Goal: Obtain resource: Download file/media

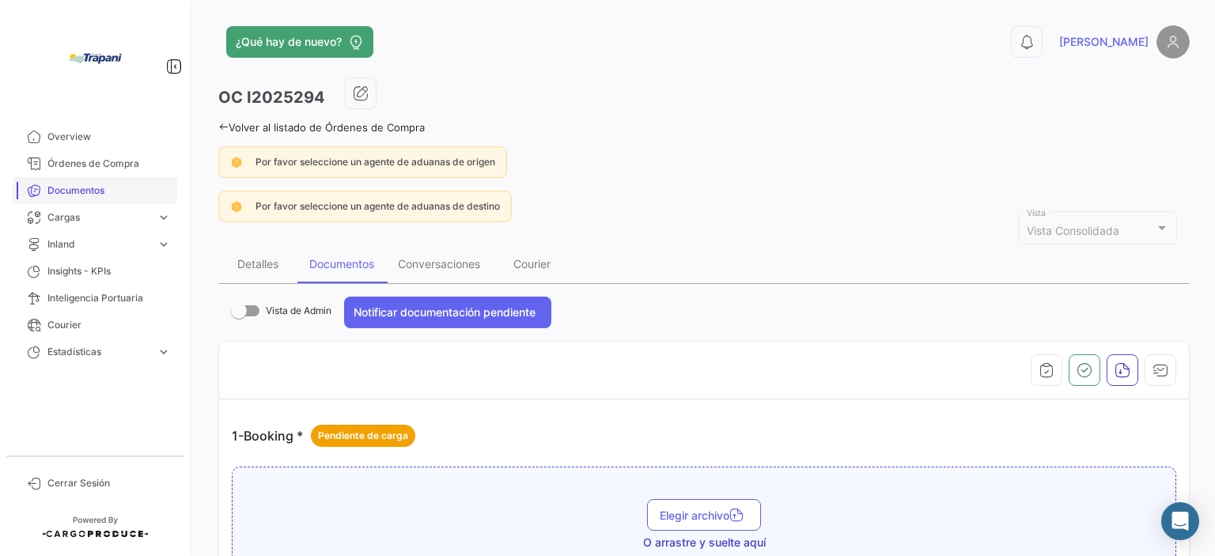
scroll to position [1820, 0]
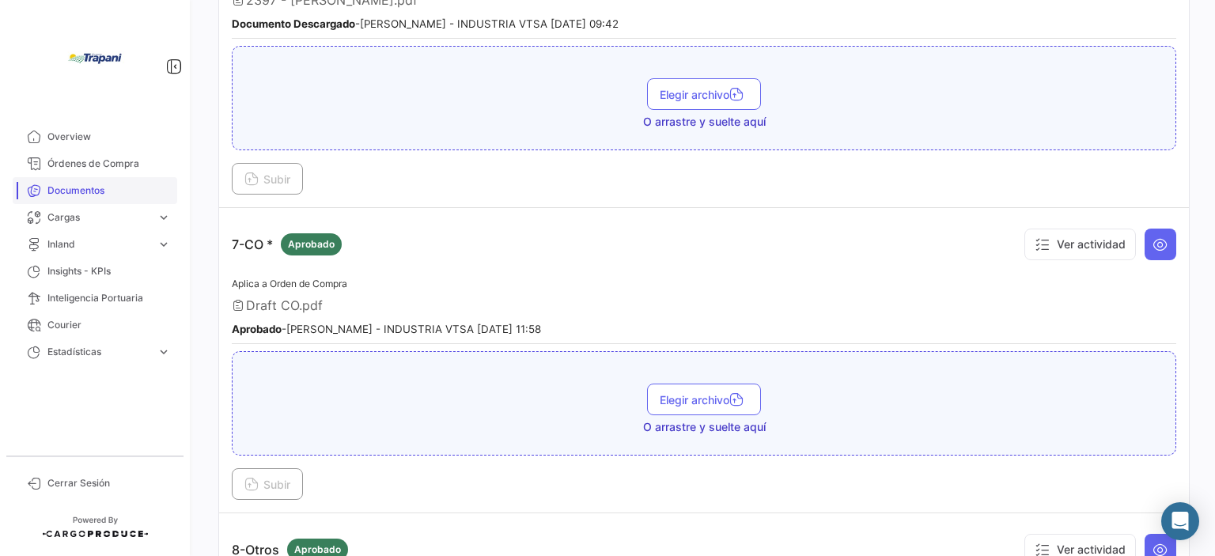
click at [95, 191] on span "Documentos" at bounding box center [108, 191] width 123 height 14
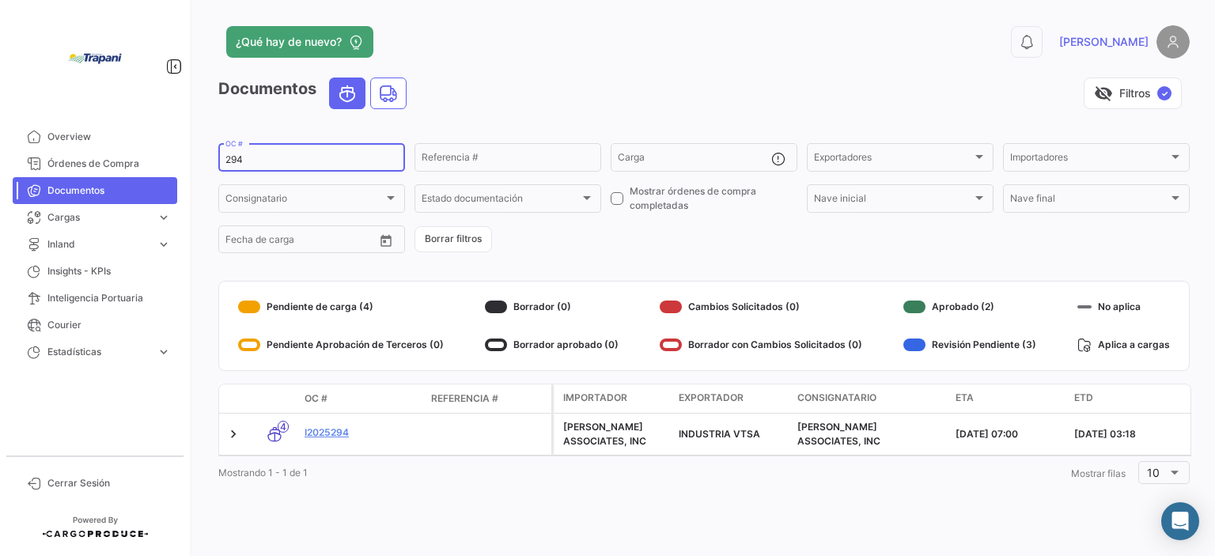
drag, startPoint x: 251, startPoint y: 157, endPoint x: 212, endPoint y: 158, distance: 38.8
click at [212, 158] on div "¿Qué hay de nuevo? 0 [PERSON_NAME] Documentos visibility_off Filtros ✓ 294 OC #…" at bounding box center [704, 278] width 1022 height 556
type input "279"
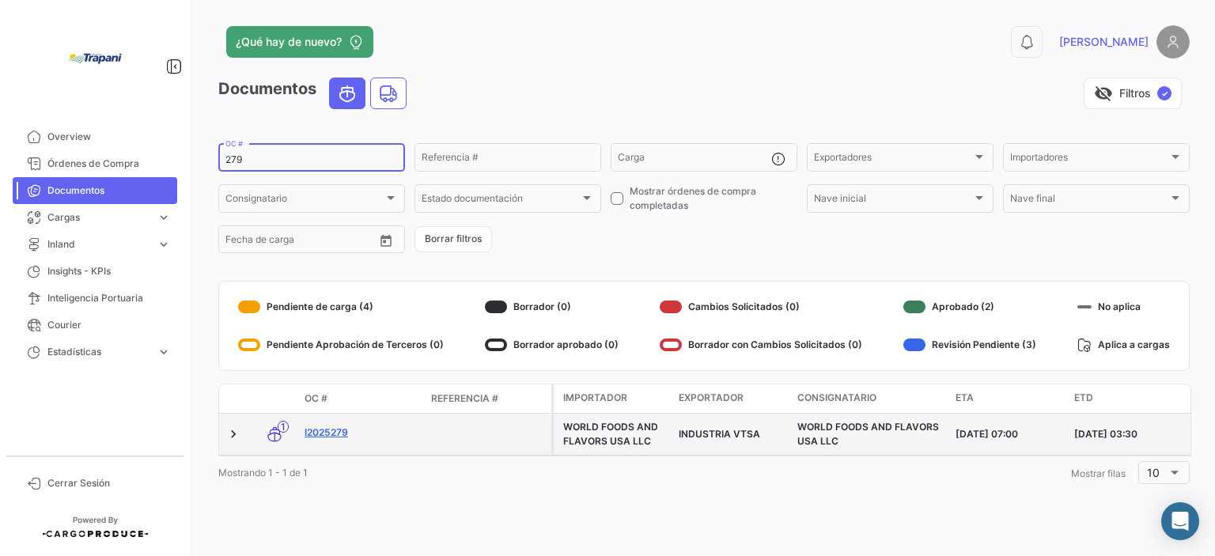
click at [333, 439] on link "I2025279" at bounding box center [362, 433] width 114 height 14
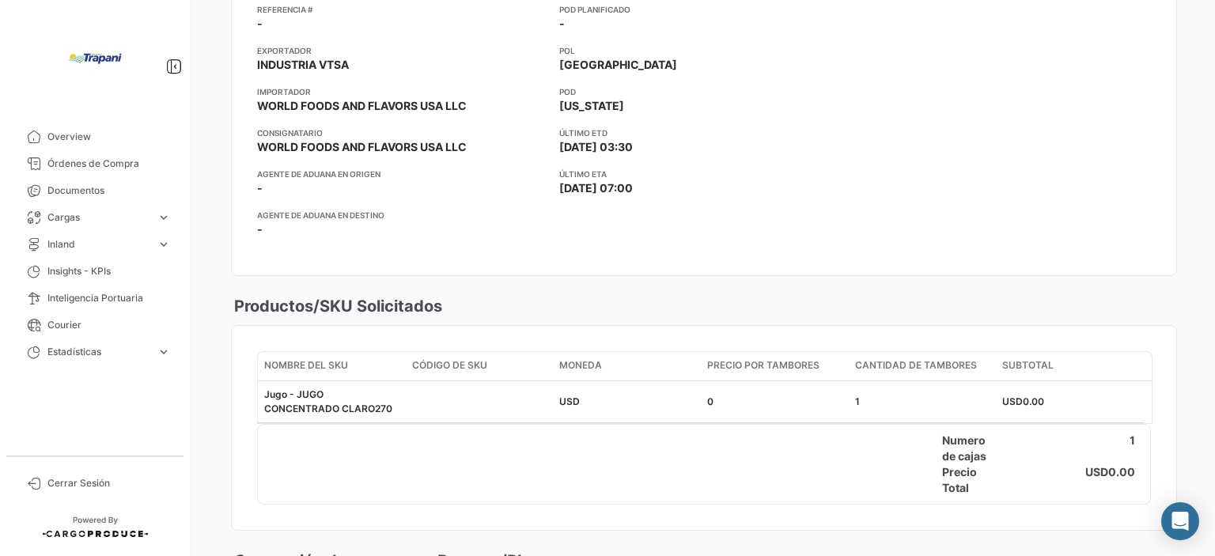
scroll to position [237, 0]
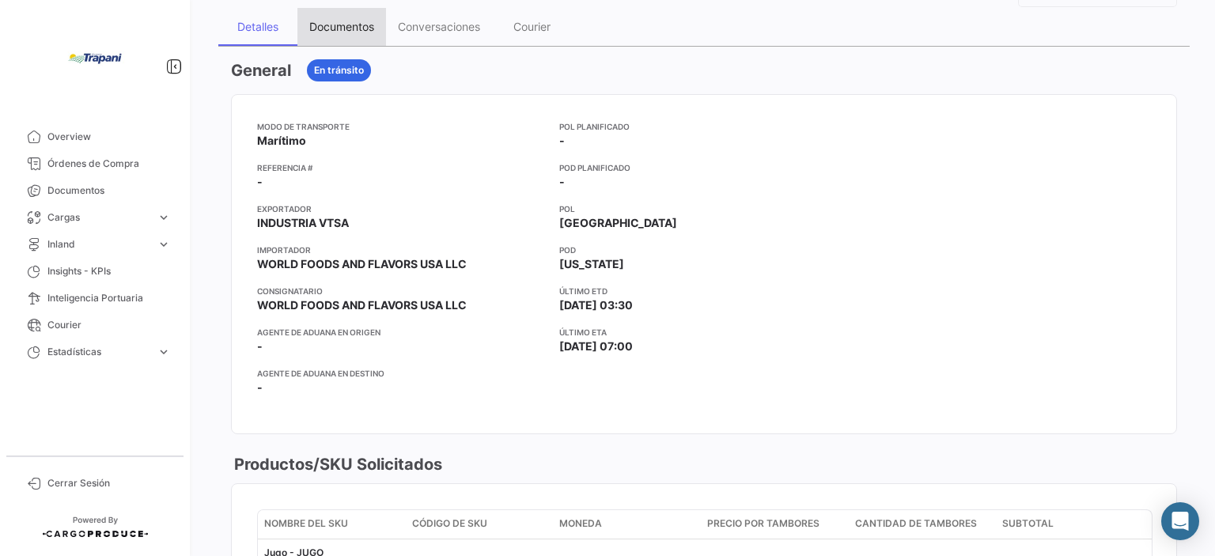
click at [362, 31] on div "Documentos" at bounding box center [341, 26] width 65 height 13
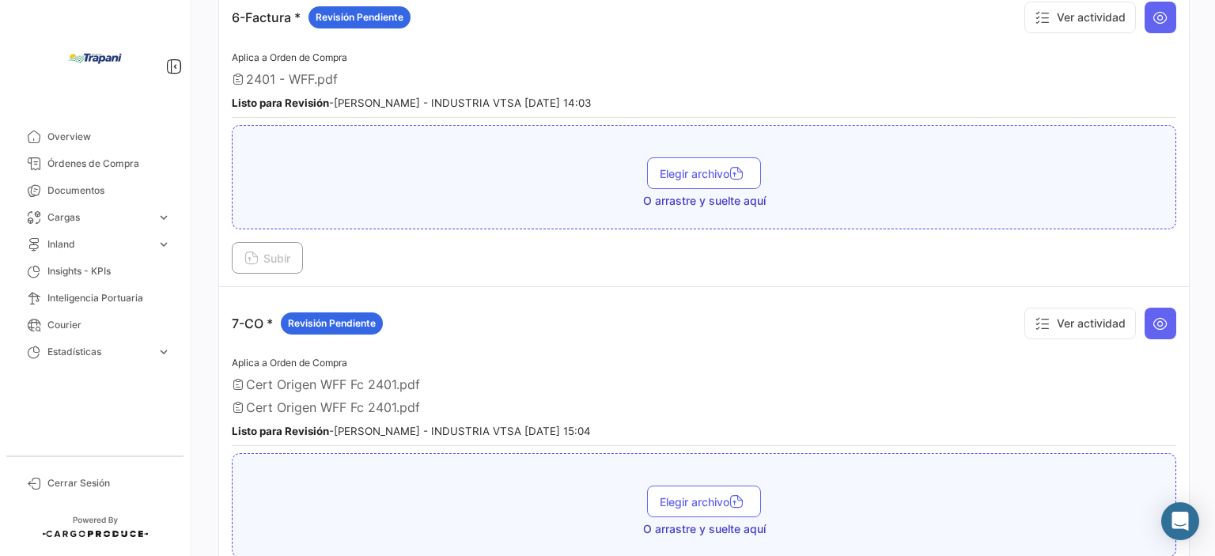
scroll to position [1978, 0]
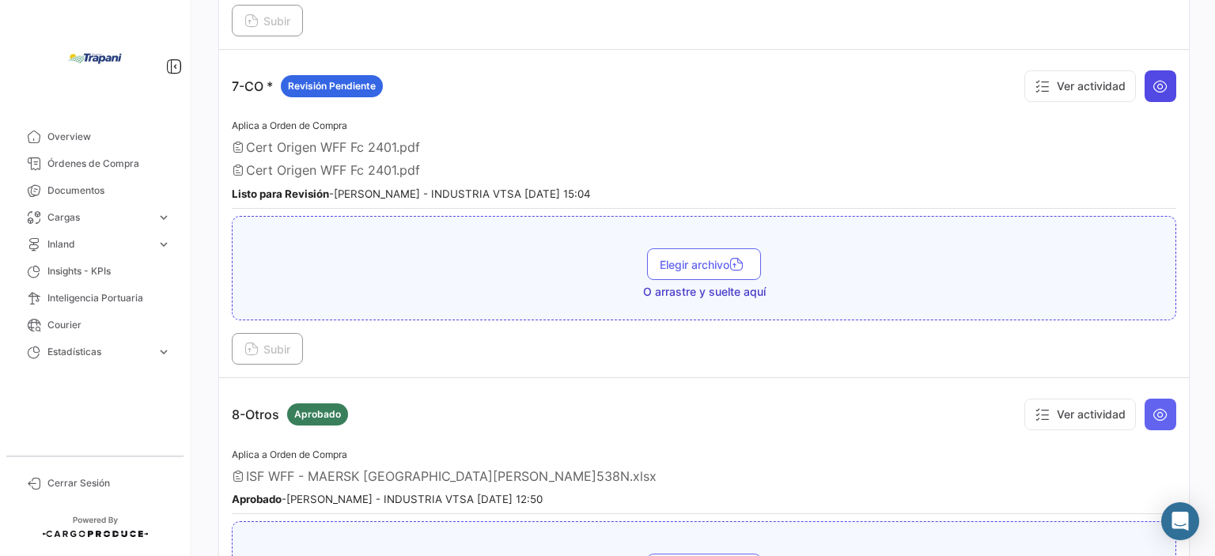
click at [1153, 78] on icon at bounding box center [1161, 86] width 16 height 16
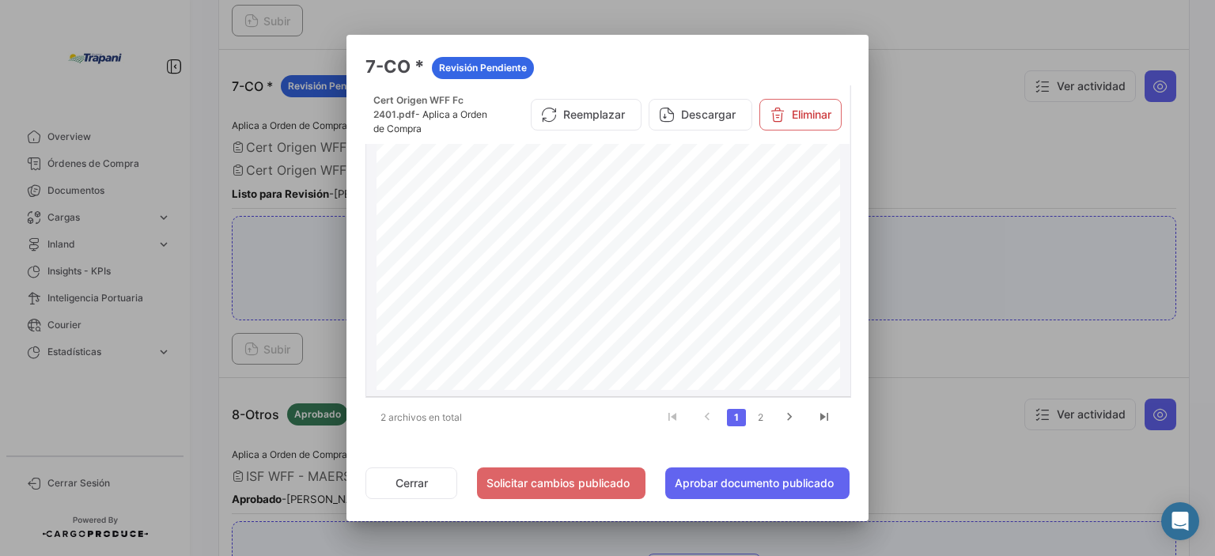
scroll to position [79, 0]
click at [785, 417] on icon "go to next page" at bounding box center [789, 419] width 21 height 19
click at [674, 113] on button "Descargar" at bounding box center [701, 115] width 104 height 32
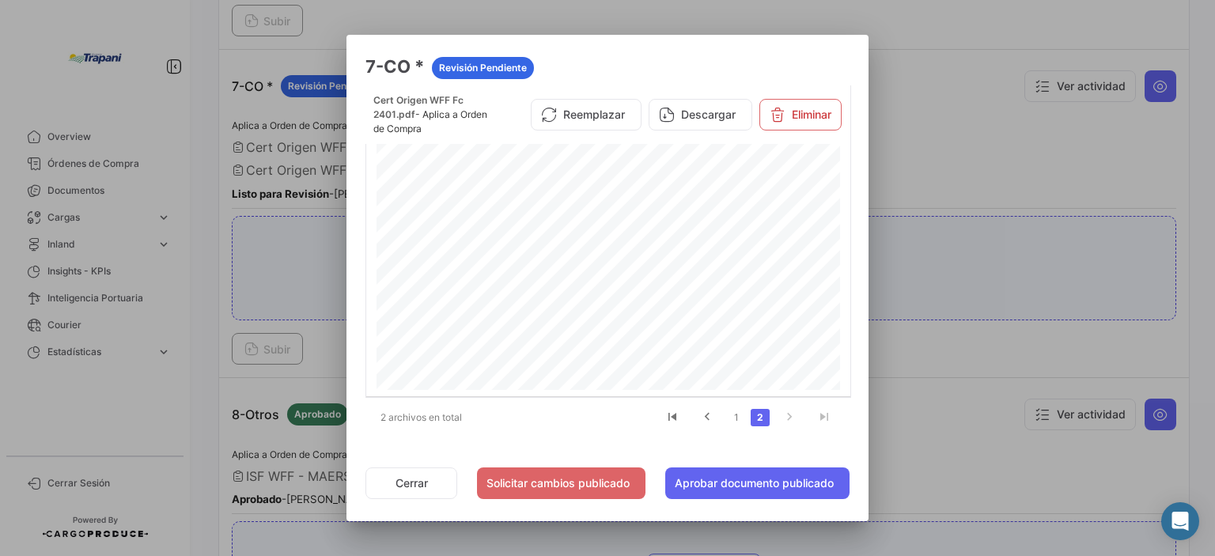
click at [916, 134] on div at bounding box center [607, 278] width 1215 height 556
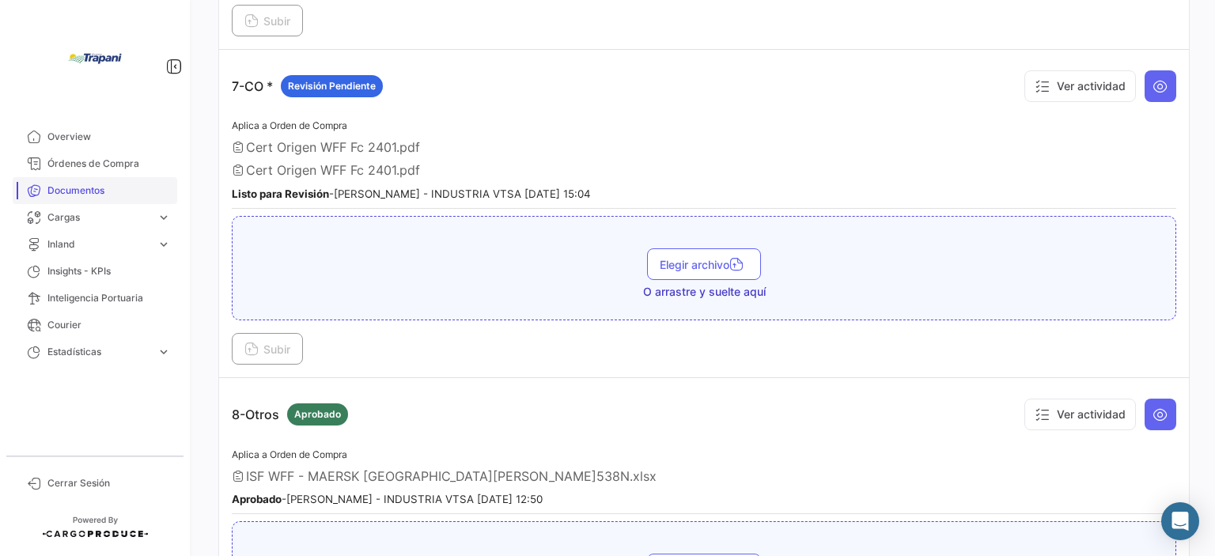
click at [108, 180] on link "Documentos" at bounding box center [95, 190] width 165 height 27
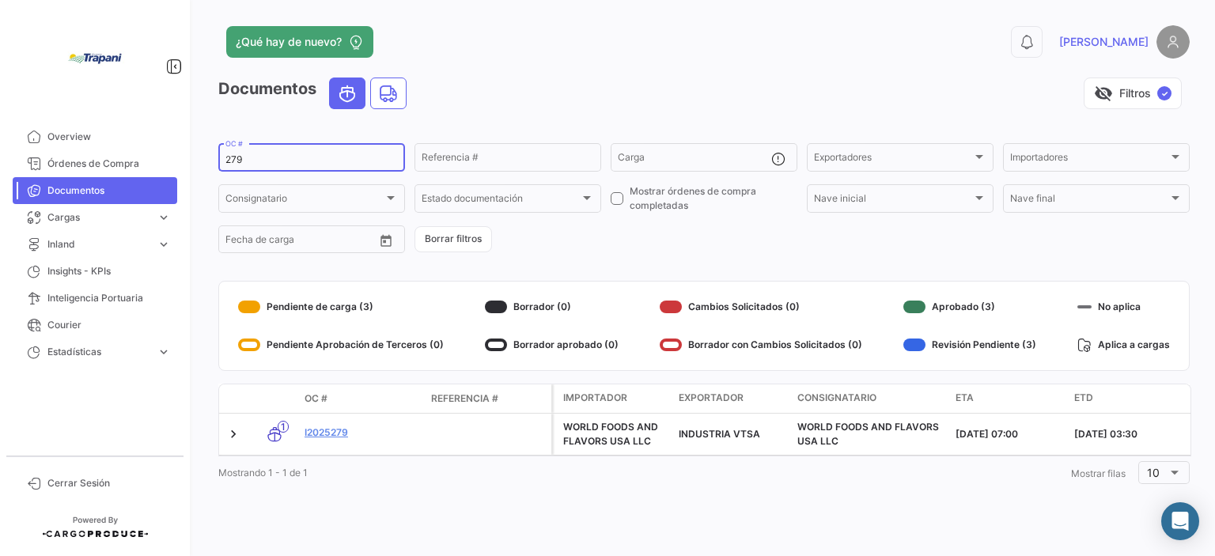
drag, startPoint x: 263, startPoint y: 165, endPoint x: 215, endPoint y: 162, distance: 47.5
click at [215, 162] on div "¿Qué hay de nuevo? 0 [PERSON_NAME] Documentos visibility_off Filtros ✓ 279 OC #…" at bounding box center [704, 278] width 1022 height 556
type input "280"
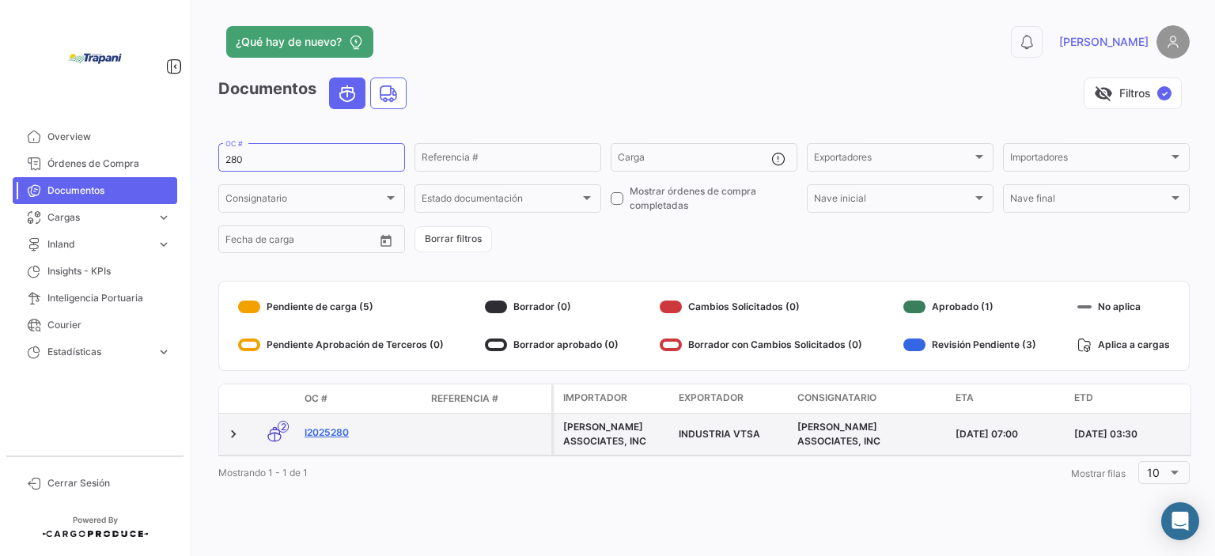
click at [339, 429] on link "I2025280" at bounding box center [362, 433] width 114 height 14
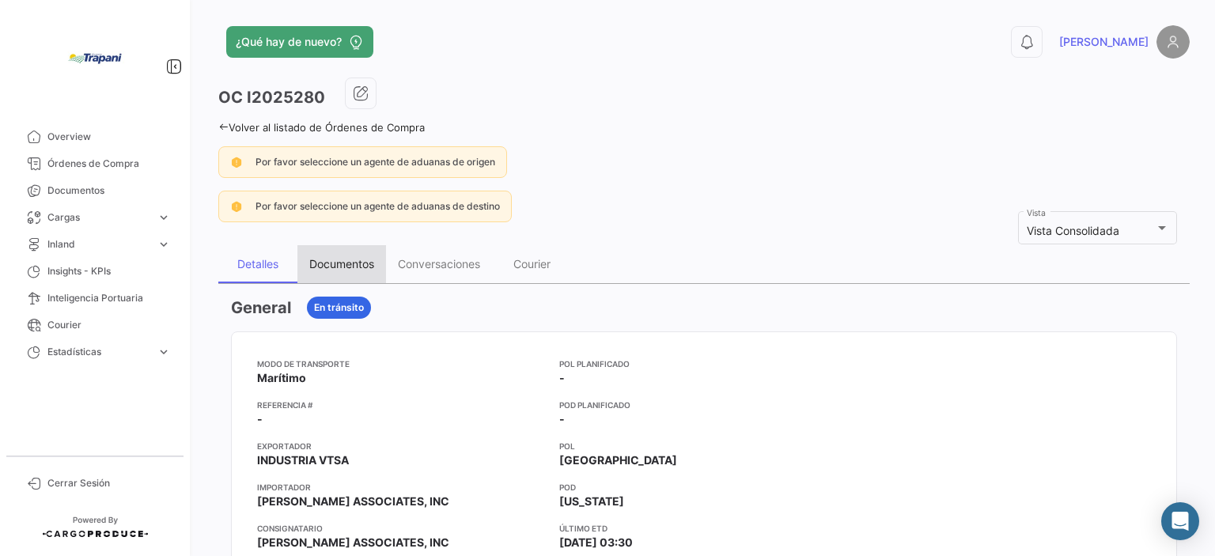
click at [372, 272] on div "Documentos" at bounding box center [341, 264] width 89 height 38
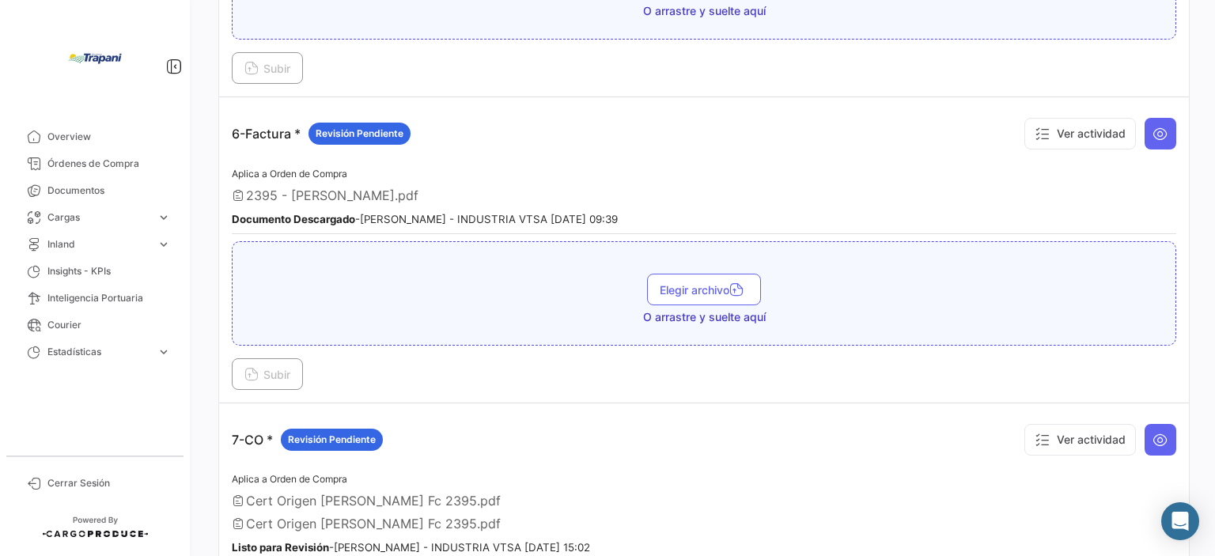
scroll to position [1899, 0]
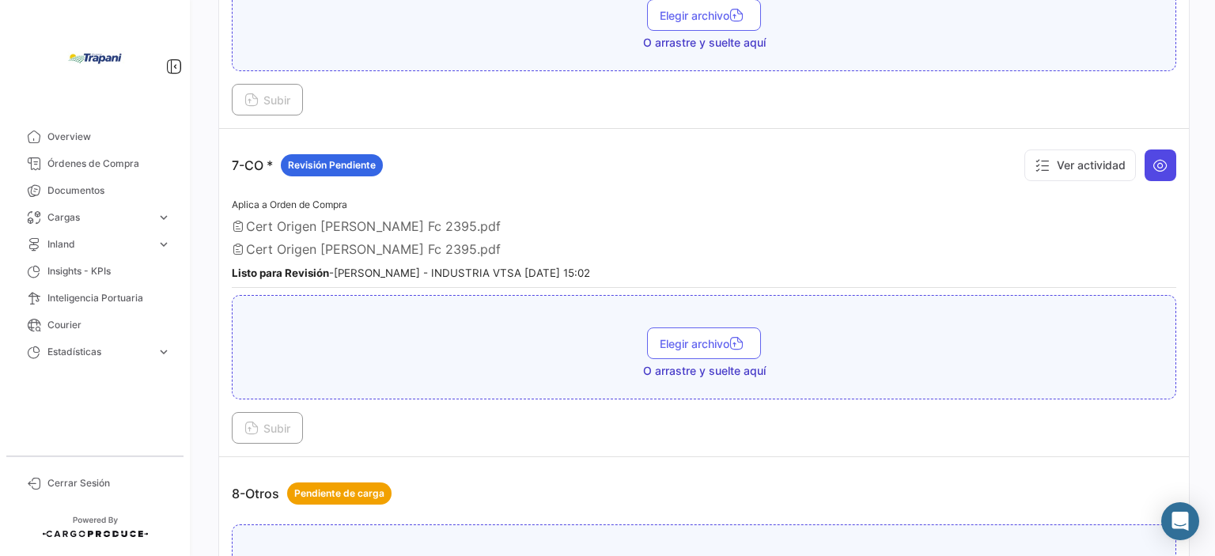
click at [1145, 154] on button at bounding box center [1161, 166] width 32 height 32
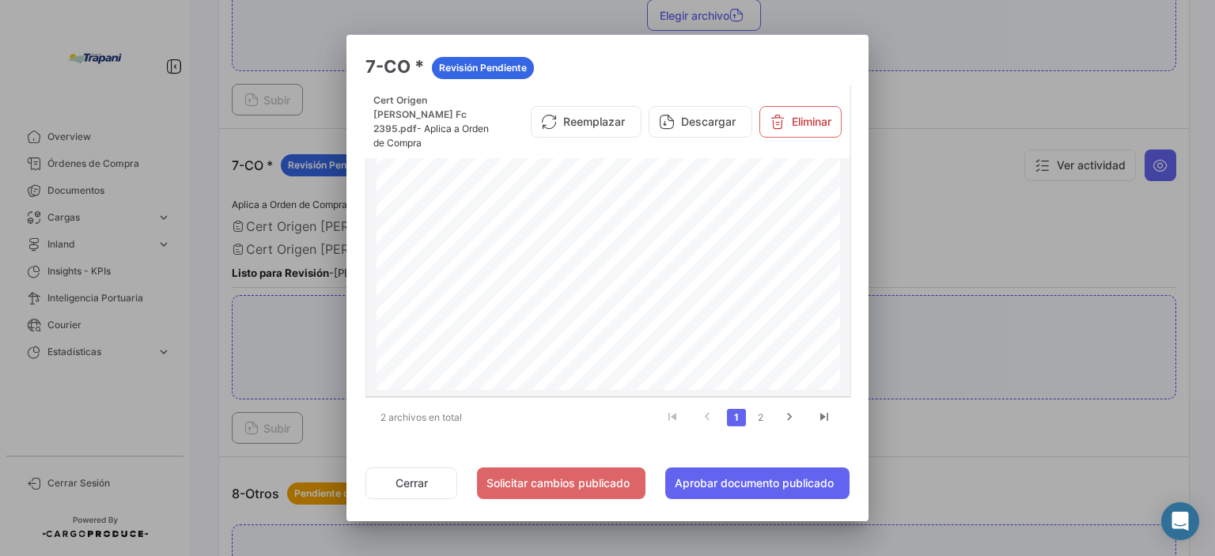
scroll to position [0, 0]
click at [704, 113] on button "Descargar" at bounding box center [701, 122] width 104 height 32
click at [761, 417] on link "2" at bounding box center [760, 417] width 19 height 17
click at [737, 409] on link "1" at bounding box center [736, 417] width 19 height 17
click at [754, 414] on link "2" at bounding box center [760, 417] width 19 height 17
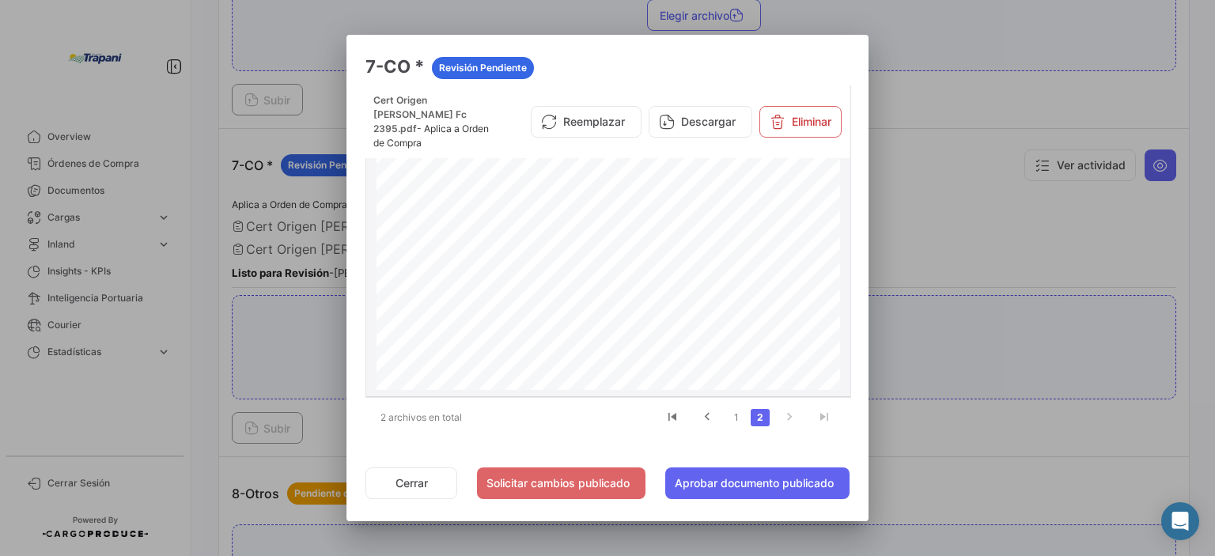
scroll to position [79, 0]
click at [987, 218] on div at bounding box center [607, 278] width 1215 height 556
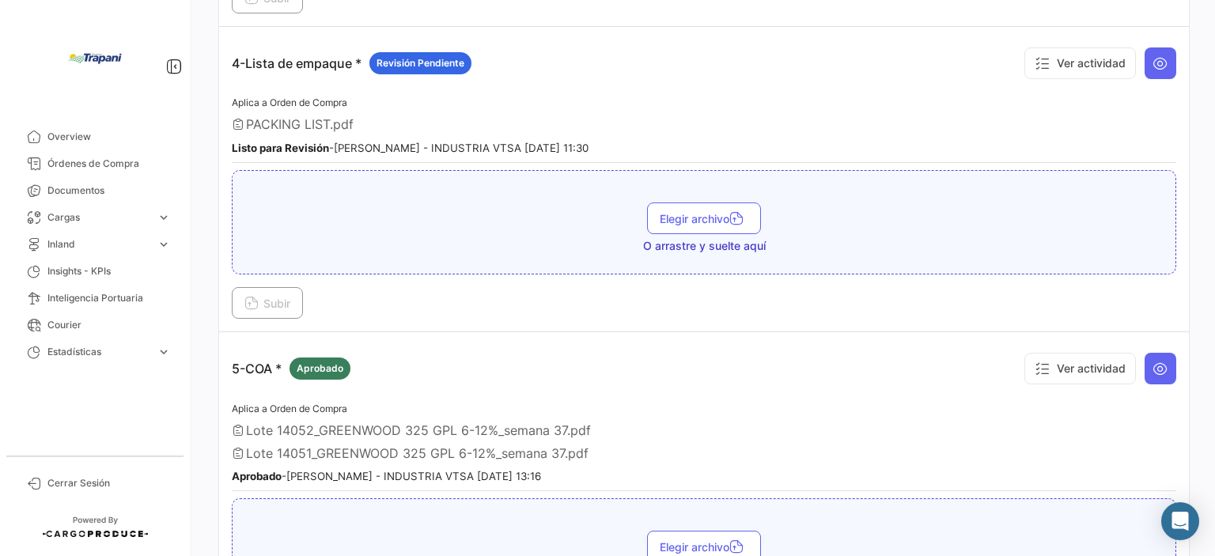
scroll to position [1028, 0]
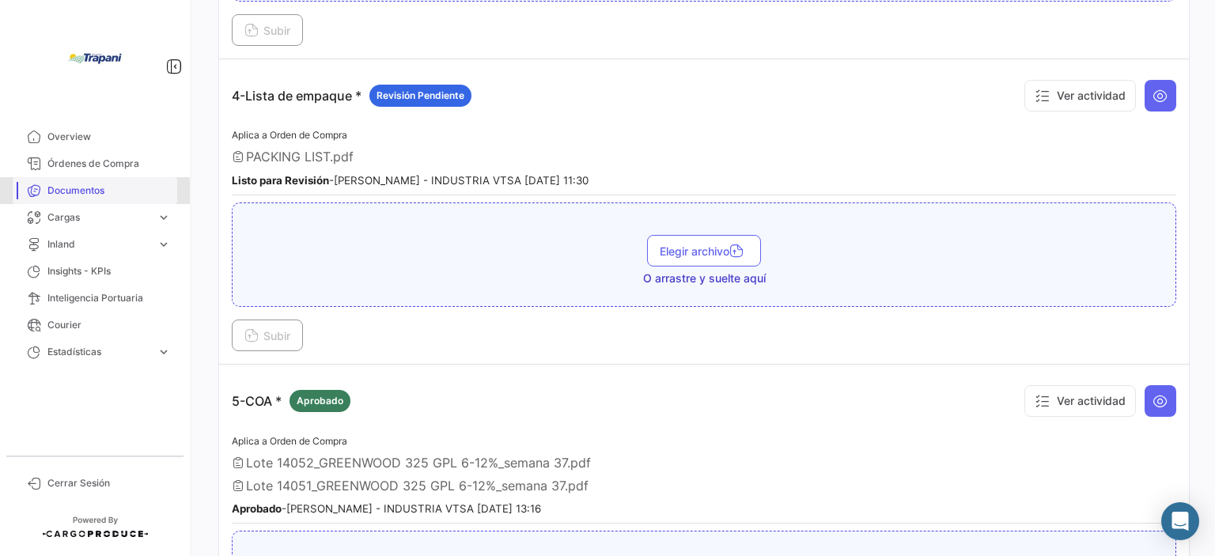
click at [86, 192] on span "Documentos" at bounding box center [108, 191] width 123 height 14
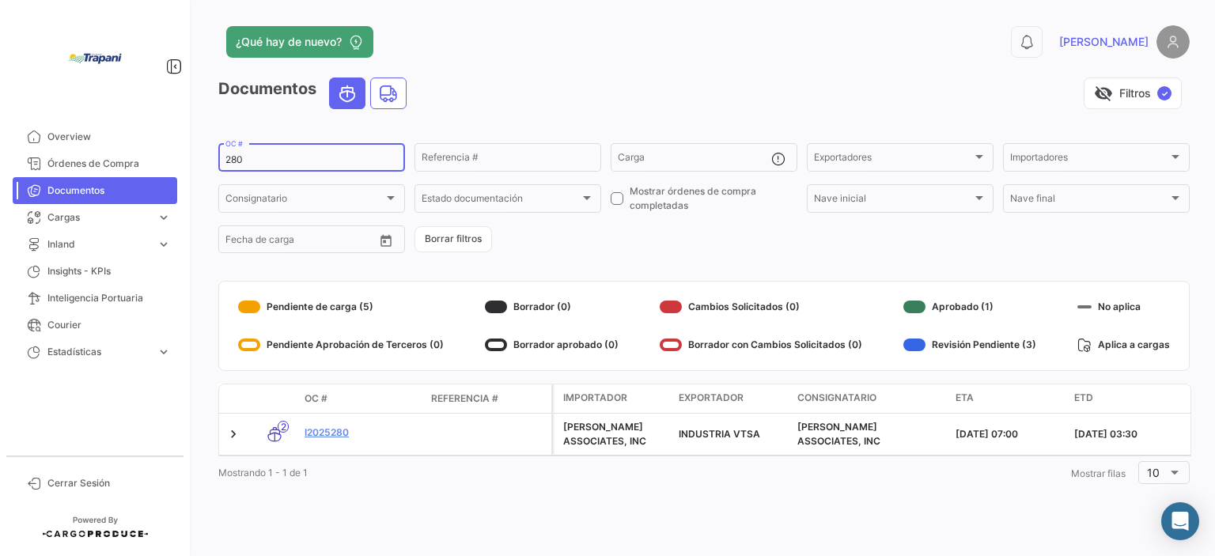
drag, startPoint x: 241, startPoint y: 158, endPoint x: 222, endPoint y: 158, distance: 19.8
click at [222, 158] on div "280 OC #" at bounding box center [311, 156] width 187 height 31
type input "294"
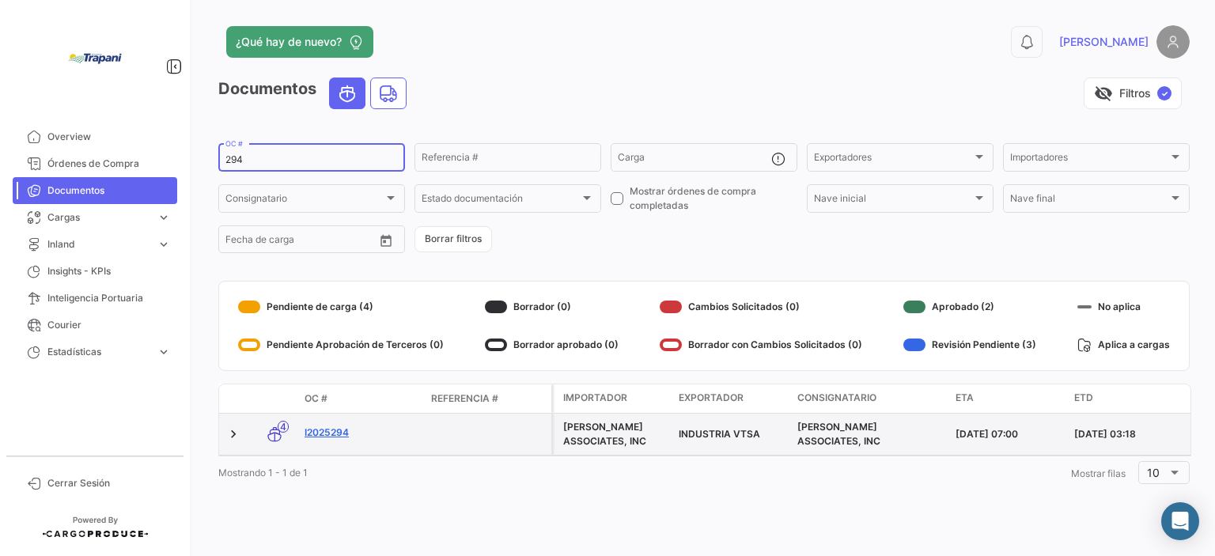
click at [345, 433] on link "I2025294" at bounding box center [362, 433] width 114 height 14
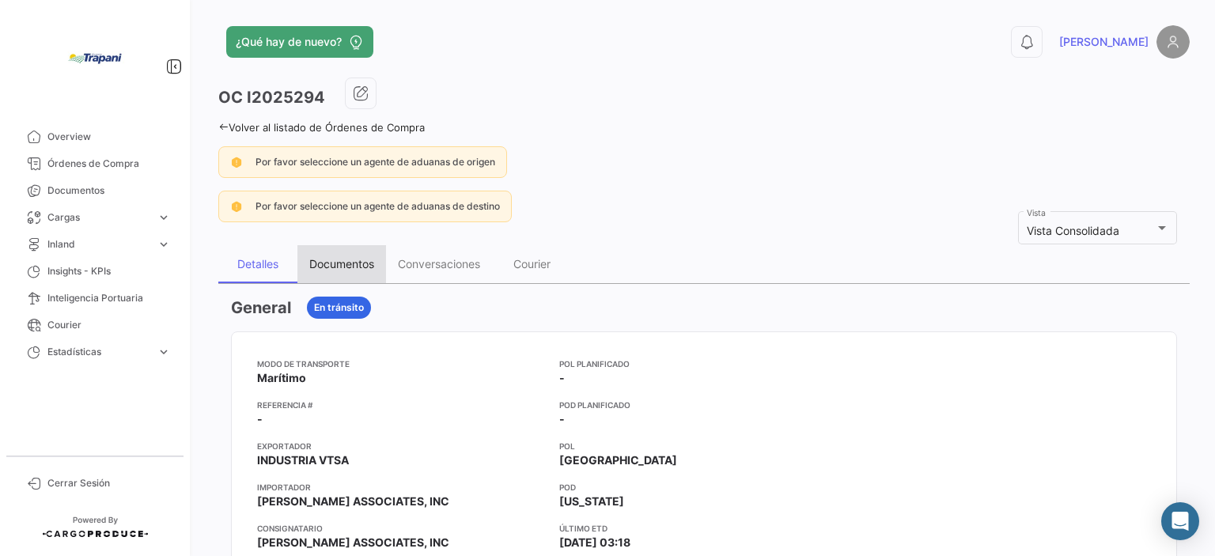
click at [356, 252] on div "Documentos" at bounding box center [341, 264] width 89 height 38
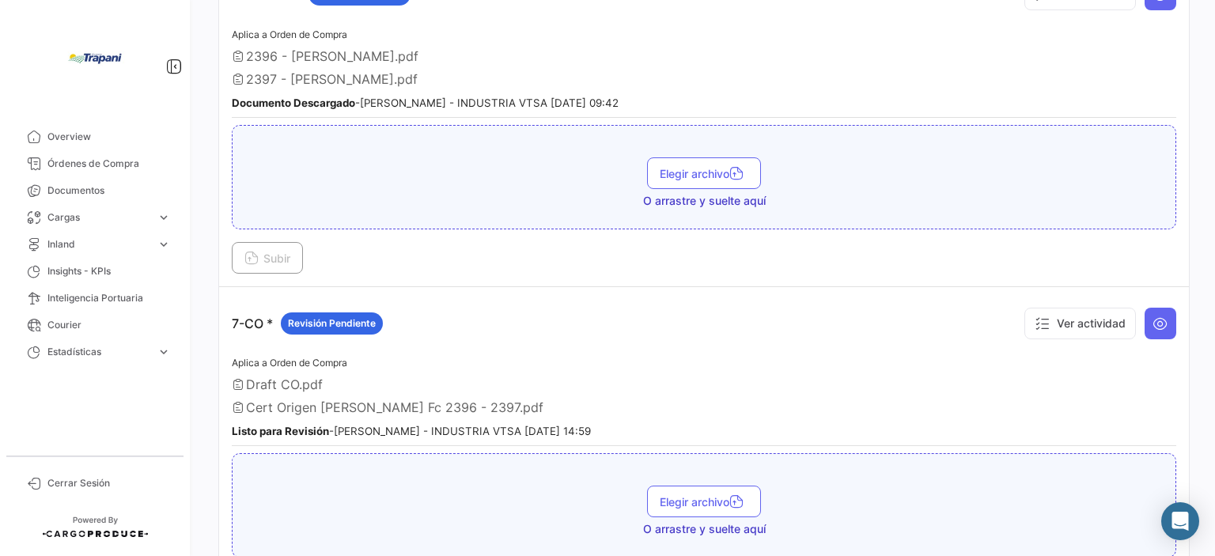
scroll to position [1820, 0]
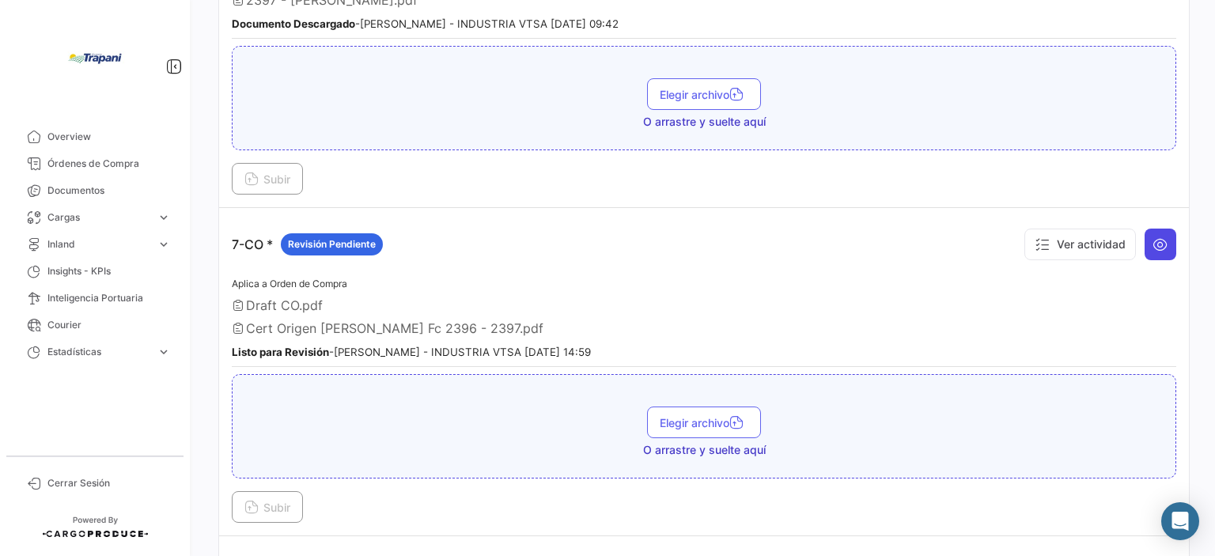
click at [1157, 237] on icon at bounding box center [1161, 245] width 16 height 16
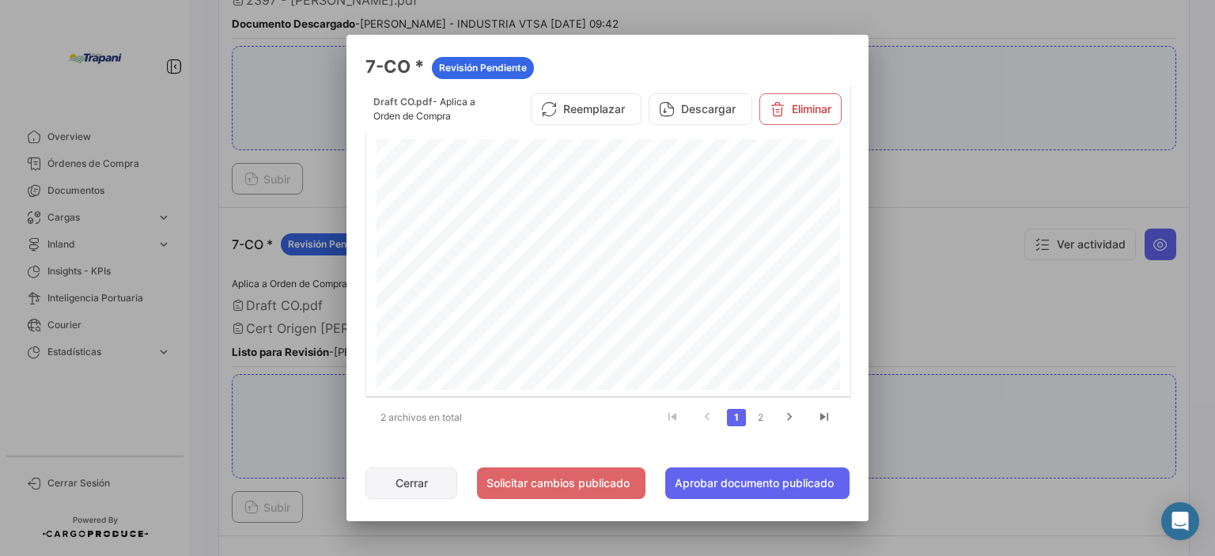
click at [407, 477] on button "Cerrar" at bounding box center [411, 484] width 92 height 32
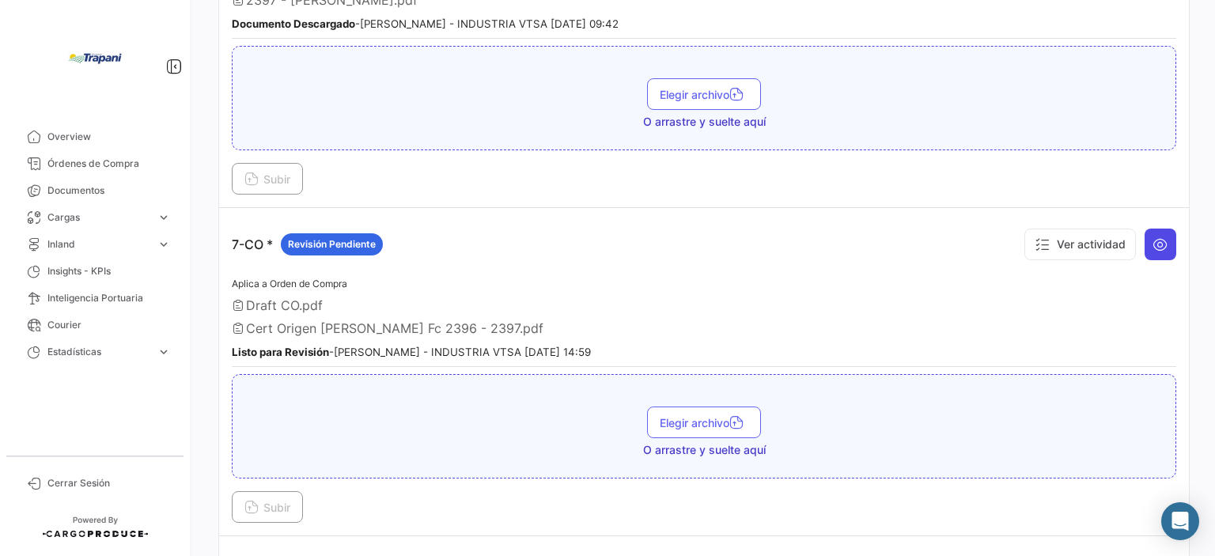
click at [1153, 237] on icon at bounding box center [1161, 245] width 16 height 16
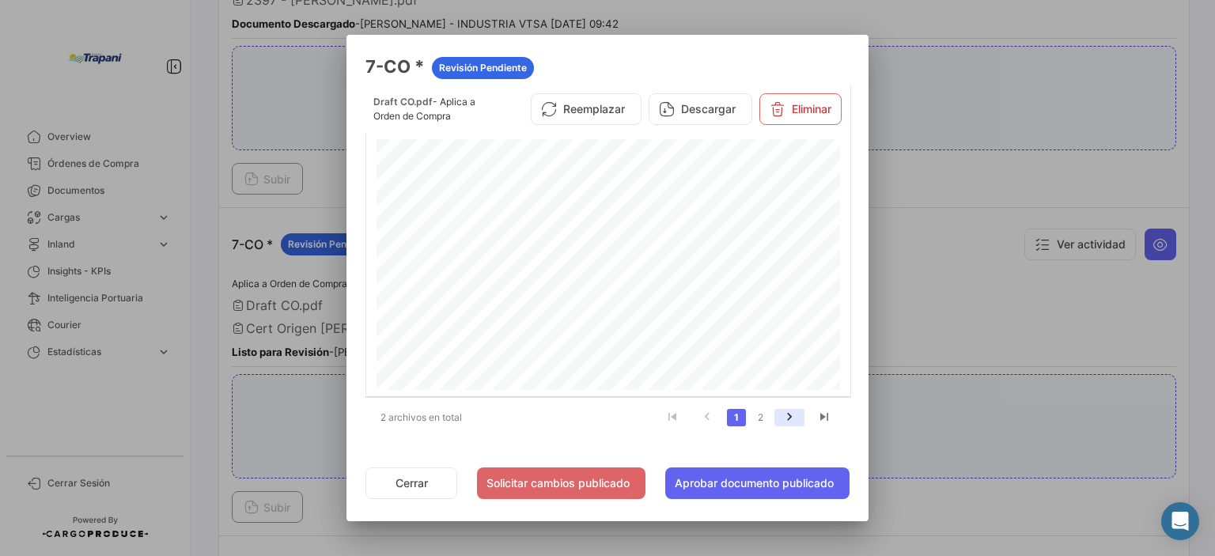
click at [788, 411] on icon "go to next page" at bounding box center [789, 419] width 21 height 19
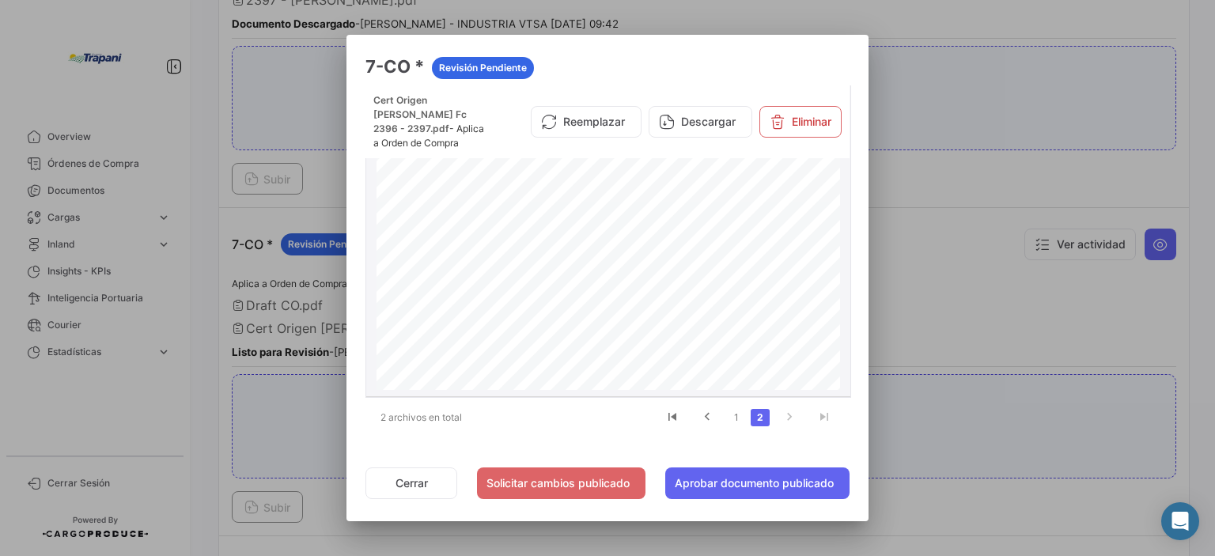
scroll to position [119, 0]
click at [683, 123] on button "Descargar" at bounding box center [701, 122] width 104 height 32
click at [968, 407] on div at bounding box center [607, 278] width 1215 height 556
